Goal: Navigation & Orientation: Find specific page/section

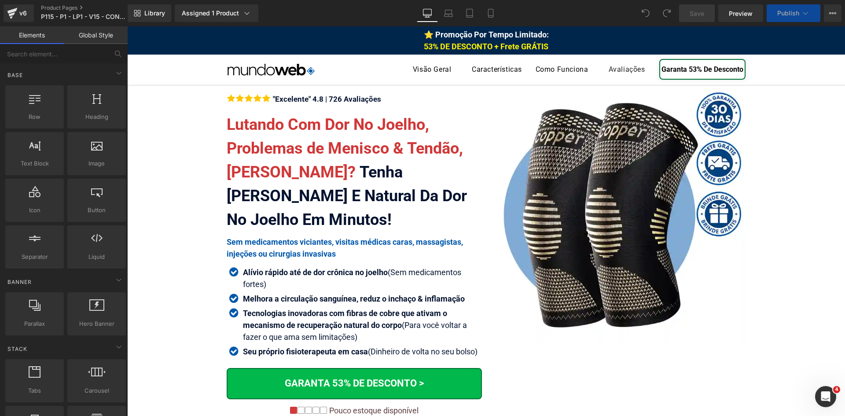
click at [300, 96] on div "Icon Icon Icon Icon Icon" at bounding box center [354, 101] width 255 height 14
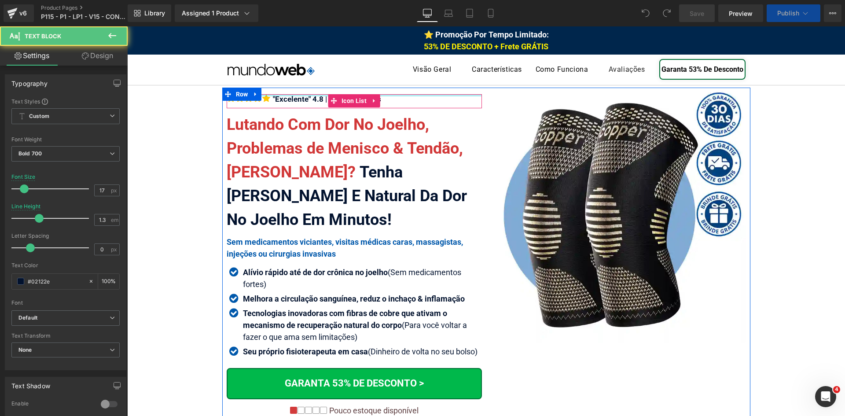
click at [305, 99] on div ""Excelente" 4.8 | 726 Avaliações Text Block" at bounding box center [326, 99] width 111 height 10
click at [305, 99] on div ""Excelente" 4.8 | 726 Avaliações" at bounding box center [326, 99] width 111 height 10
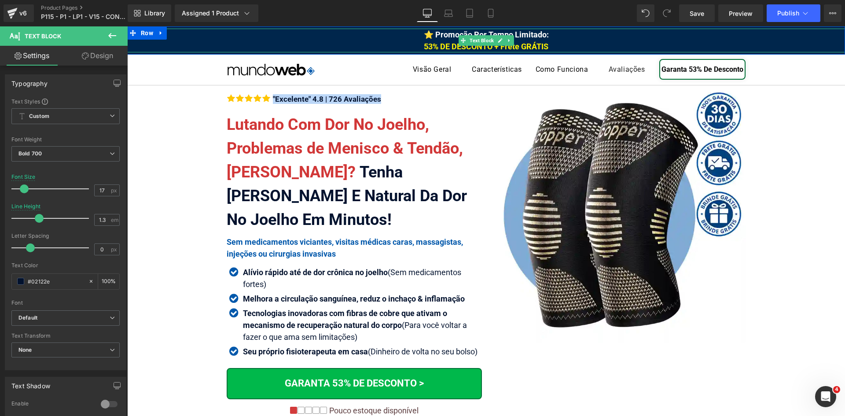
click at [424, 46] on span "53% DE DESCONTO + Frete GRÁTIS" at bounding box center [486, 46] width 125 height 9
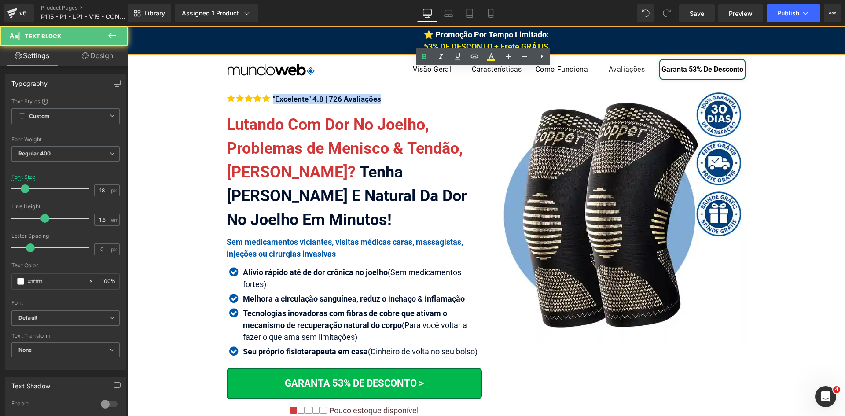
click at [426, 46] on span "53% DE DESCONTO + Frete GRÁTIS" at bounding box center [486, 46] width 125 height 9
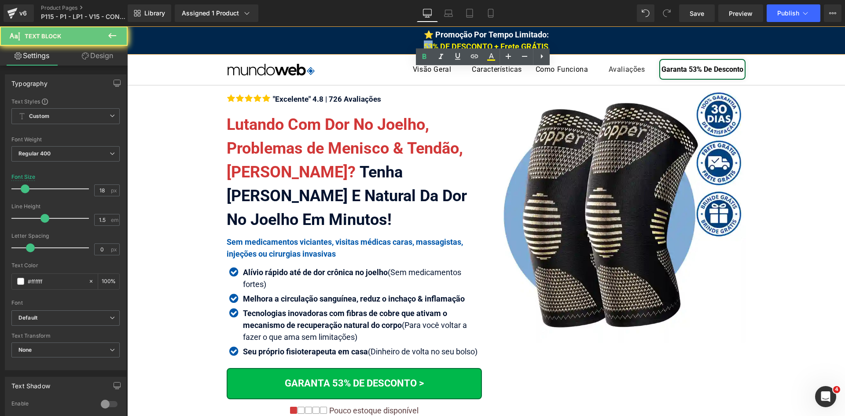
click at [426, 46] on span "53% DE DESCONTO + Frete GRÁTIS" at bounding box center [486, 46] width 125 height 9
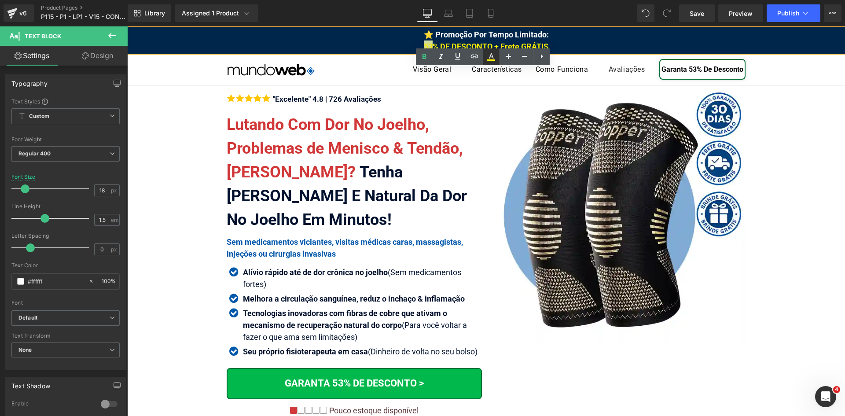
click at [490, 60] on icon at bounding box center [491, 59] width 8 height 1
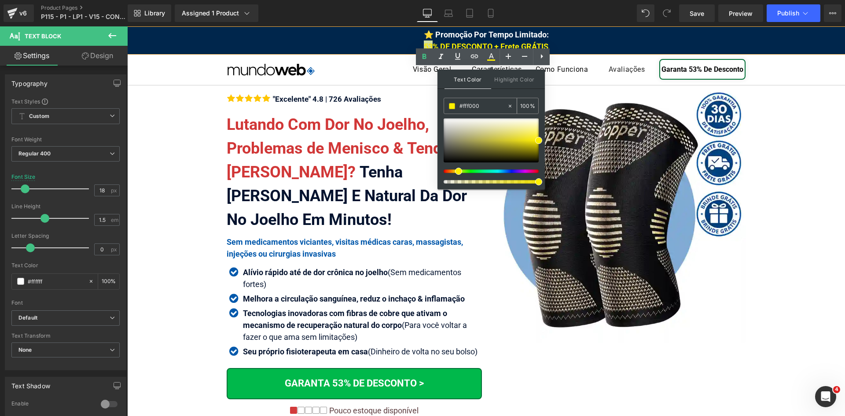
drag, startPoint x: 494, startPoint y: 101, endPoint x: 493, endPoint y: 106, distance: 4.5
click at [493, 102] on input "#fff000" at bounding box center [484, 106] width 48 height 10
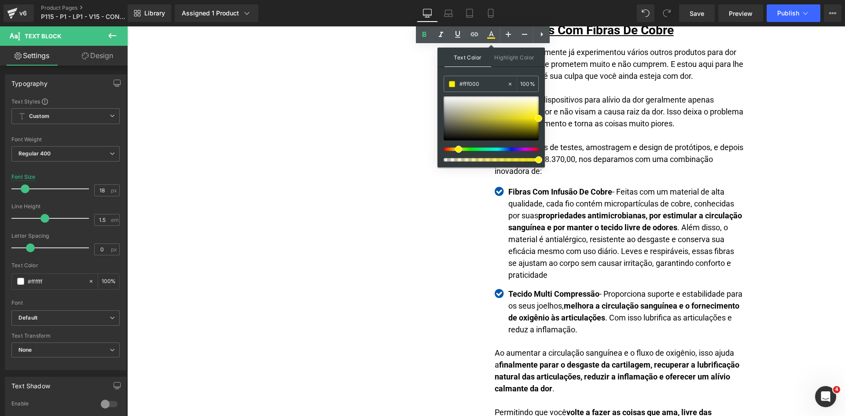
scroll to position [1409, 0]
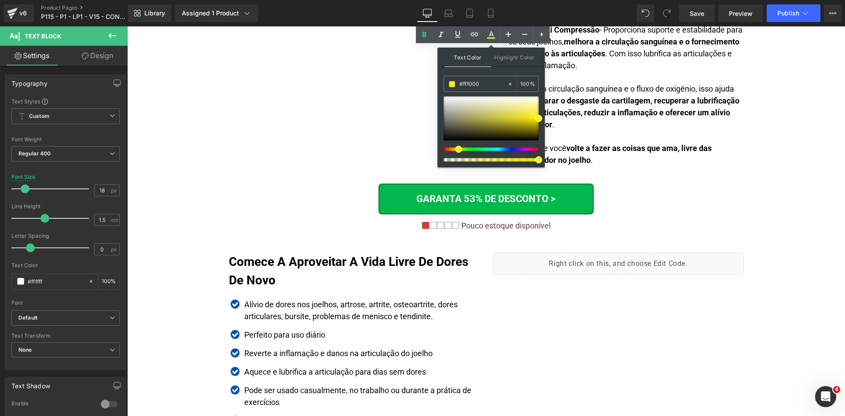
click at [561, 275] on div "Liquid" at bounding box center [618, 264] width 251 height 22
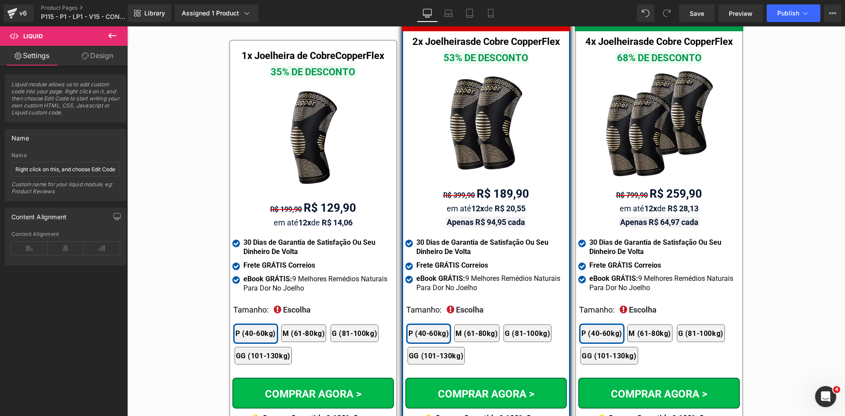
scroll to position [5180, 0]
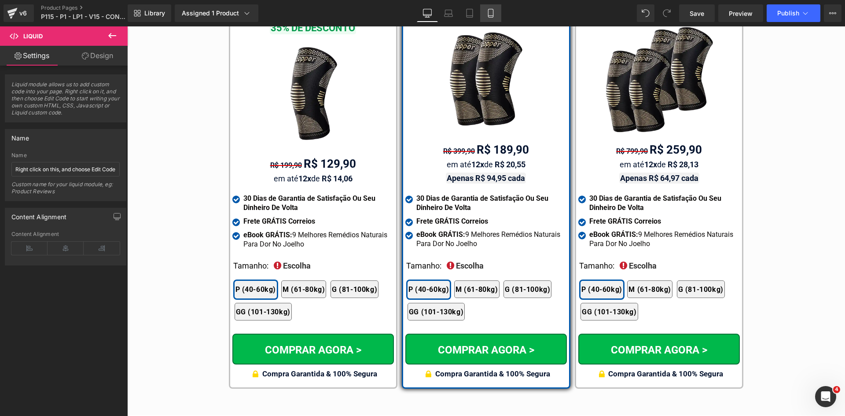
click at [488, 13] on icon at bounding box center [490, 13] width 9 height 9
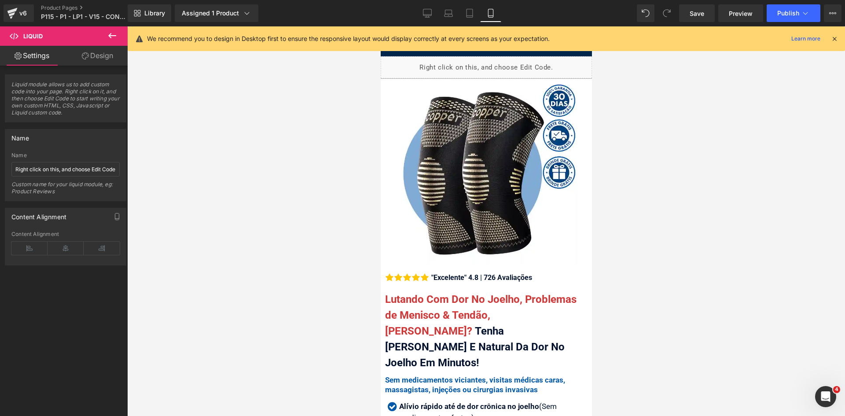
scroll to position [176, 0]
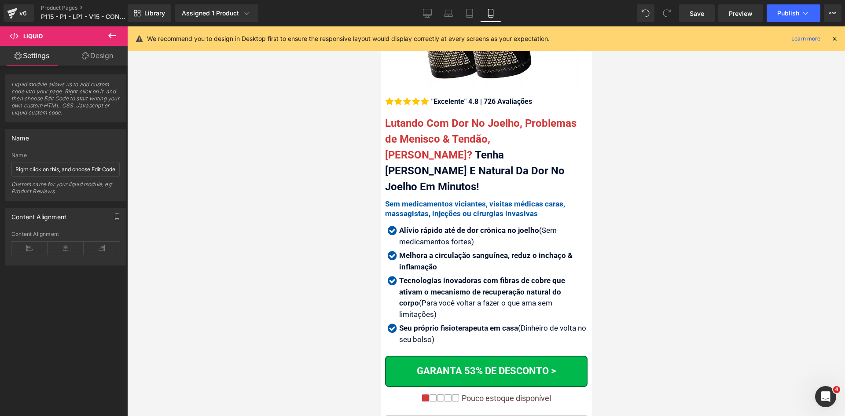
click at [833, 36] on icon at bounding box center [835, 39] width 8 height 8
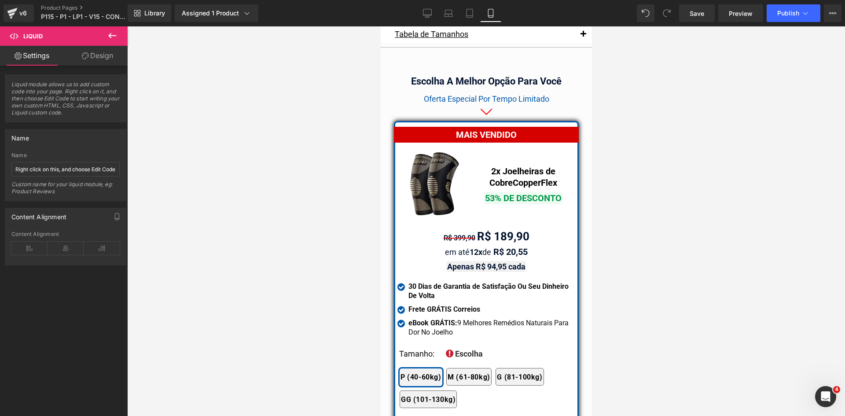
drag, startPoint x: 591, startPoint y: 49, endPoint x: 582, endPoint y: 301, distance: 252.4
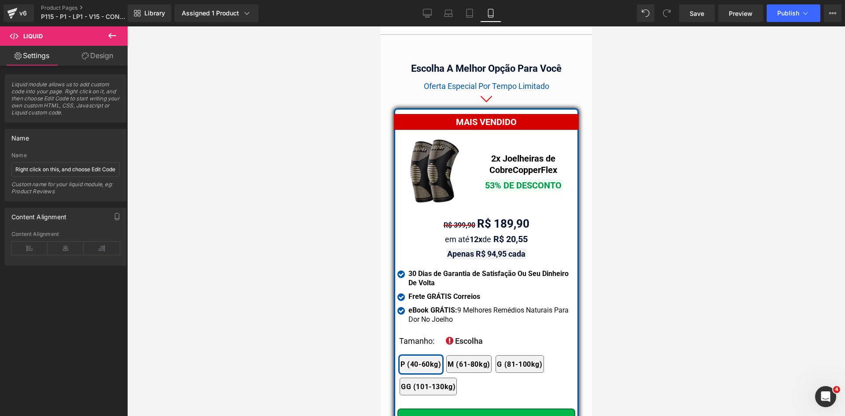
click at [626, 294] on div at bounding box center [486, 221] width 718 height 390
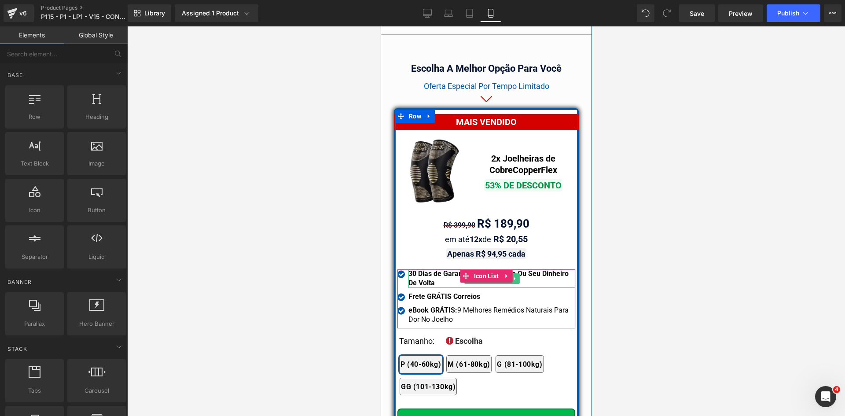
click at [559, 269] on strong "30 Dias de Garantia de Satisfação Ou Seu Dinheiro De Volta" at bounding box center [488, 278] width 160 height 18
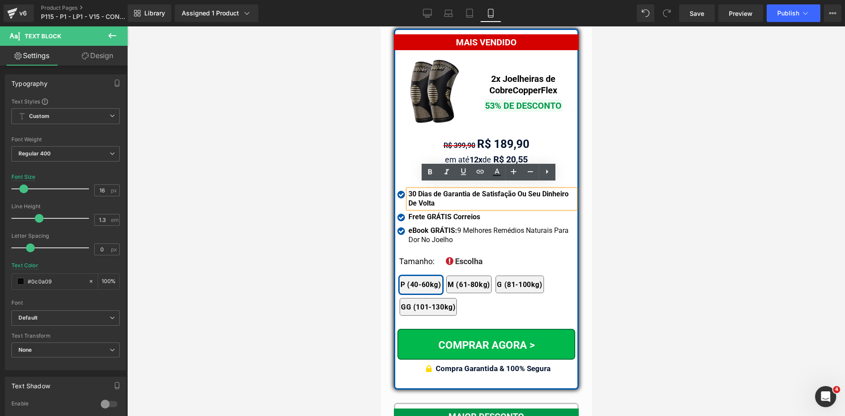
scroll to position [7763, 0]
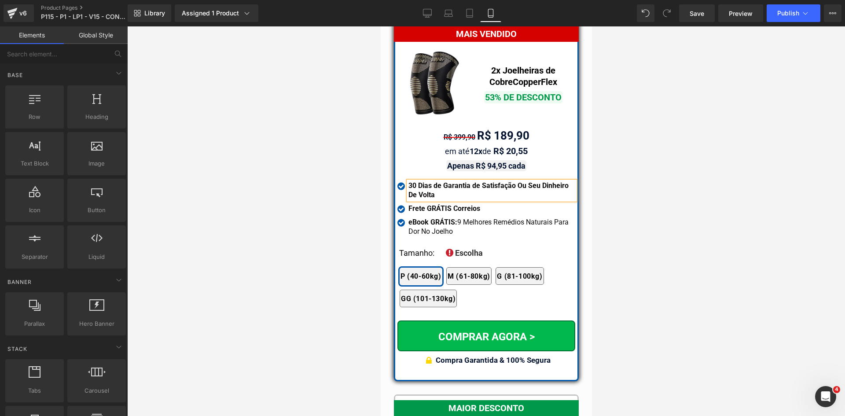
click at [638, 235] on div at bounding box center [486, 221] width 718 height 390
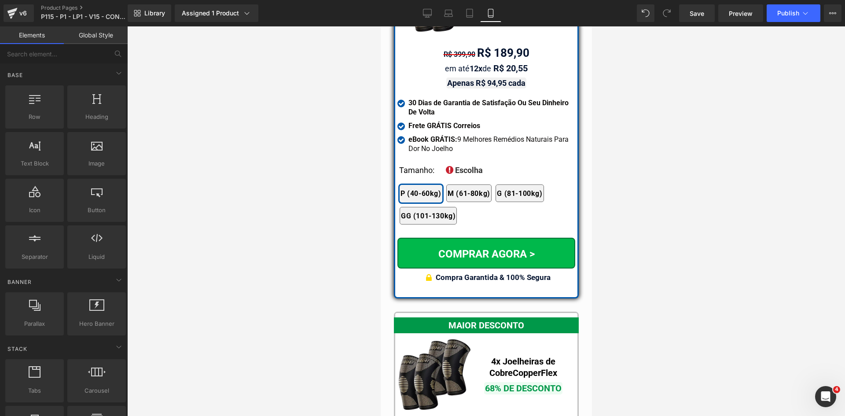
scroll to position [7675, 0]
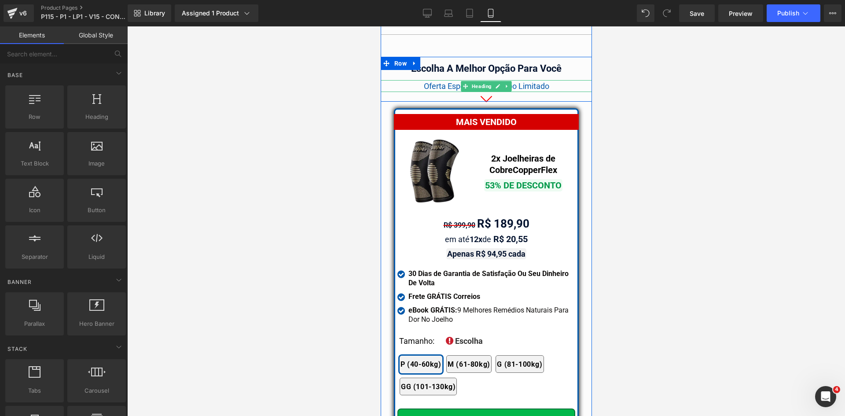
click at [445, 81] on span "Oferta Especial Por Tempo Limitado" at bounding box center [486, 85] width 125 height 9
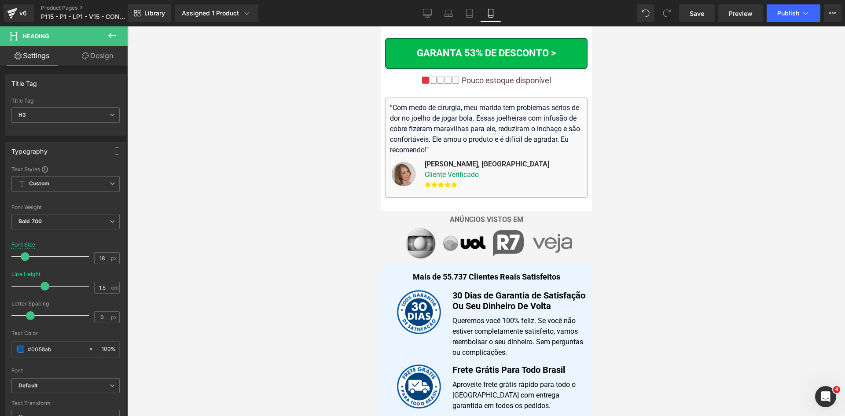
scroll to position [0, 0]
